Goal: Task Accomplishment & Management: Manage account settings

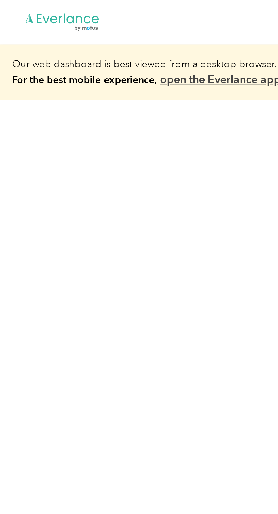
click at [96, 33] on link "open the Everlance app." at bounding box center [90, 32] width 50 height 5
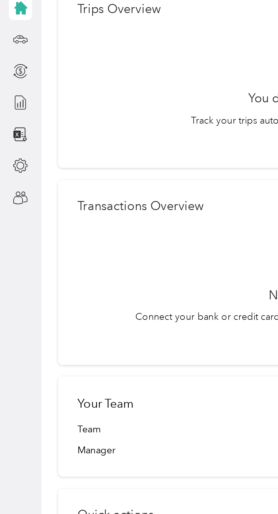
click at [7, 139] on icon at bounding box center [8, 136] width 6 height 6
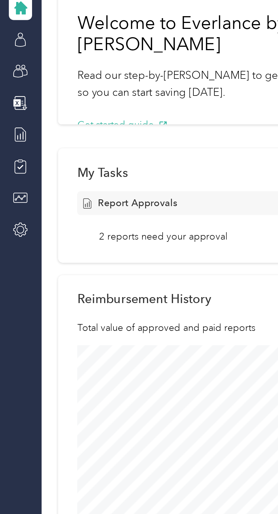
click at [5, 78] on div at bounding box center [9, 77] width 10 height 10
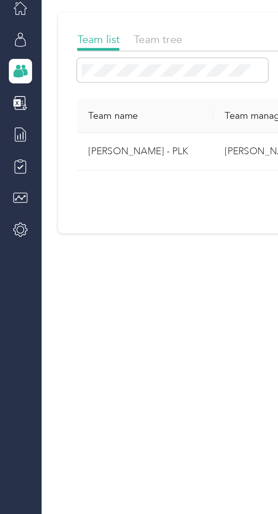
click at [9, 62] on icon at bounding box center [8, 64] width 6 height 6
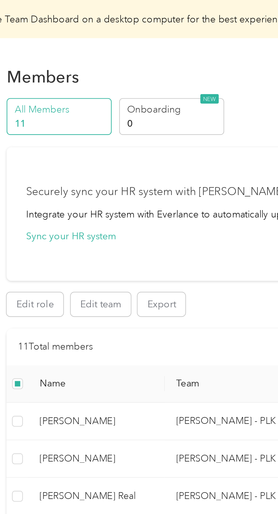
click at [42, 99] on button "Sync your HR system" at bounding box center [50, 98] width 37 height 6
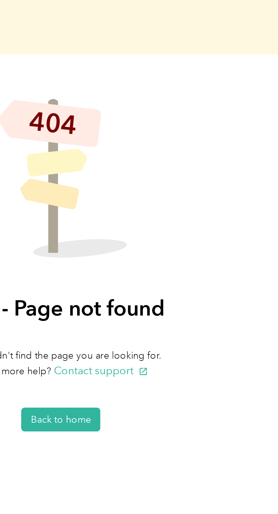
click at [152, 170] on button "Back to home" at bounding box center [146, 174] width 33 height 10
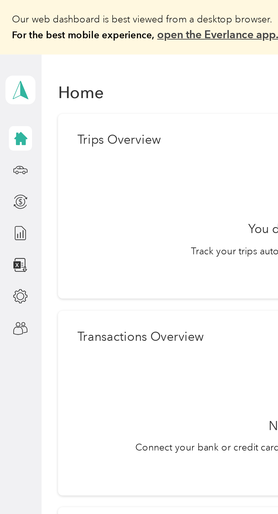
click at [8, 139] on icon at bounding box center [8, 137] width 4 height 3
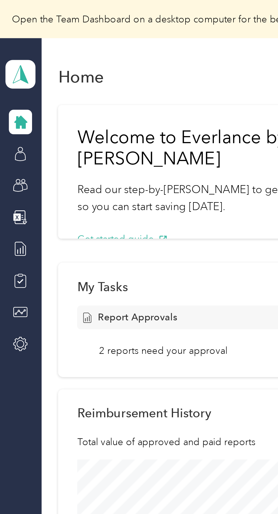
click at [9, 62] on icon at bounding box center [8, 64] width 6 height 6
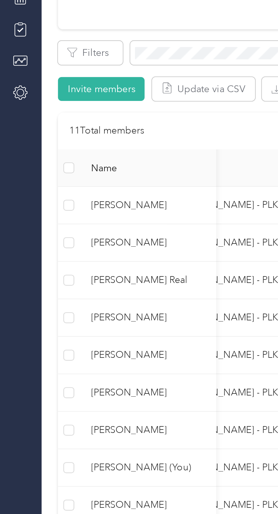
scroll to position [0, 24]
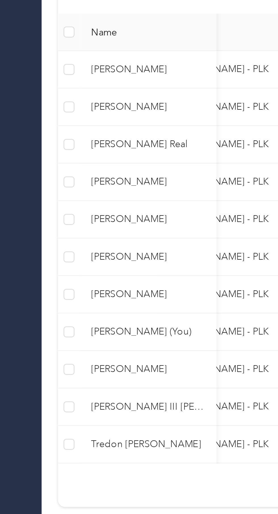
click at [55, 315] on span "Kahlil K Simpson" at bounding box center [62, 314] width 48 height 6
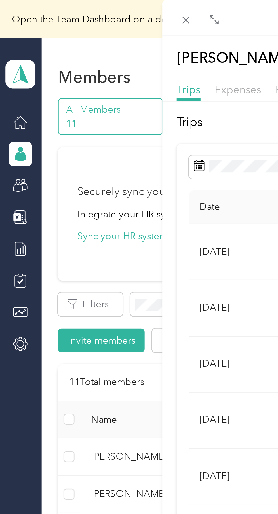
click at [9, 63] on div "Kahlil K Simpson Archive Trips Expenses Reports Member info Program Commute Rat…" at bounding box center [139, 257] width 278 height 514
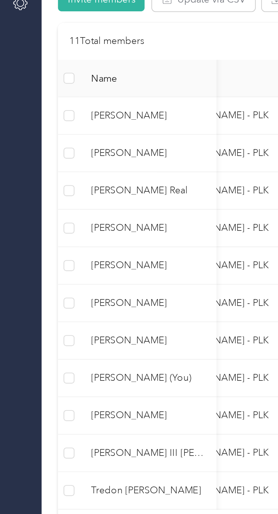
click at [52, 251] on span "Lewis J. Reddick" at bounding box center [62, 252] width 48 height 6
